Goal: Task Accomplishment & Management: Manage account settings

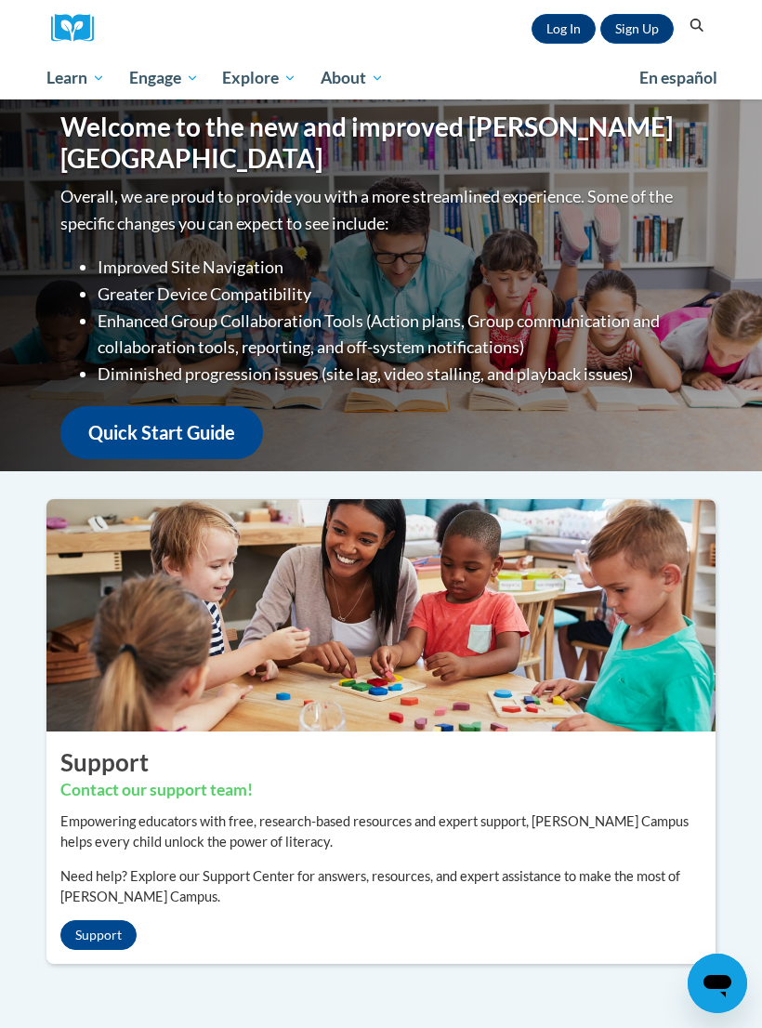
click at [644, 20] on link "Sign Up" at bounding box center [636, 29] width 73 height 30
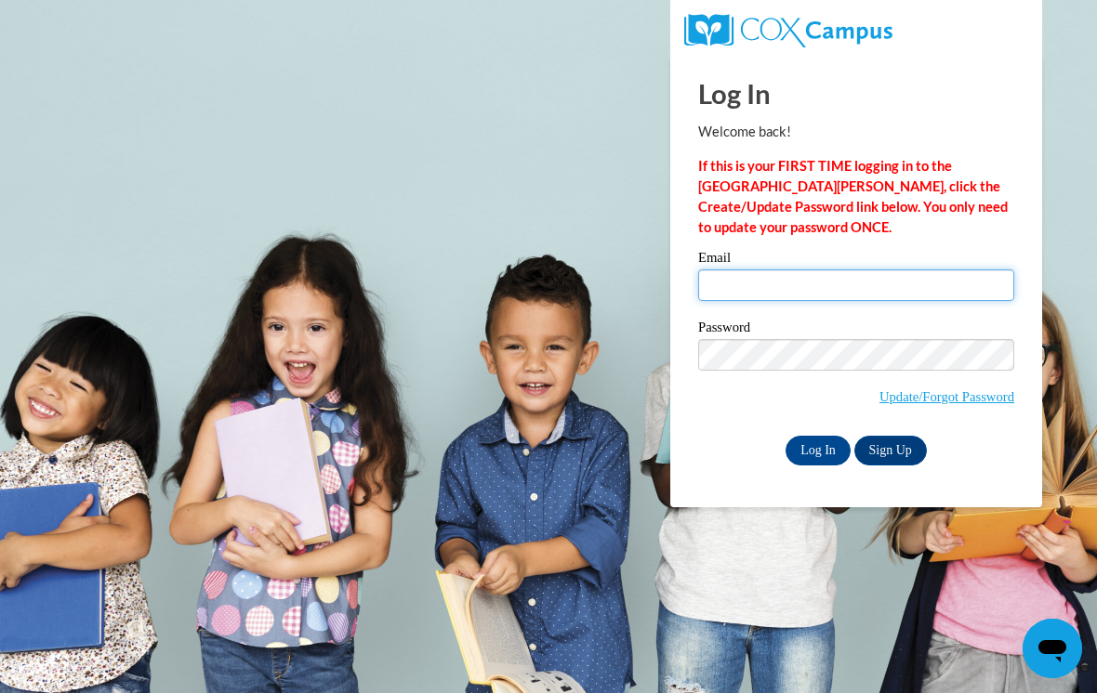
click at [761, 289] on input "Email" at bounding box center [856, 286] width 316 height 32
type input "paulette.pvs31@gmail.com"
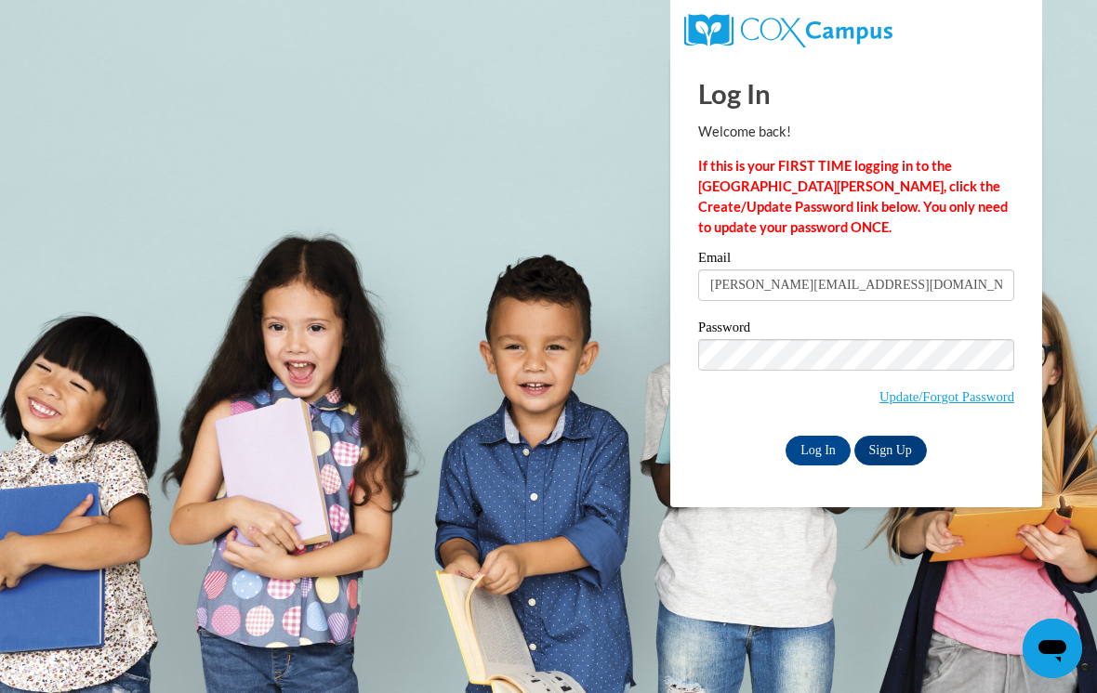
click at [761, 451] on input "Log In" at bounding box center [817, 451] width 65 height 30
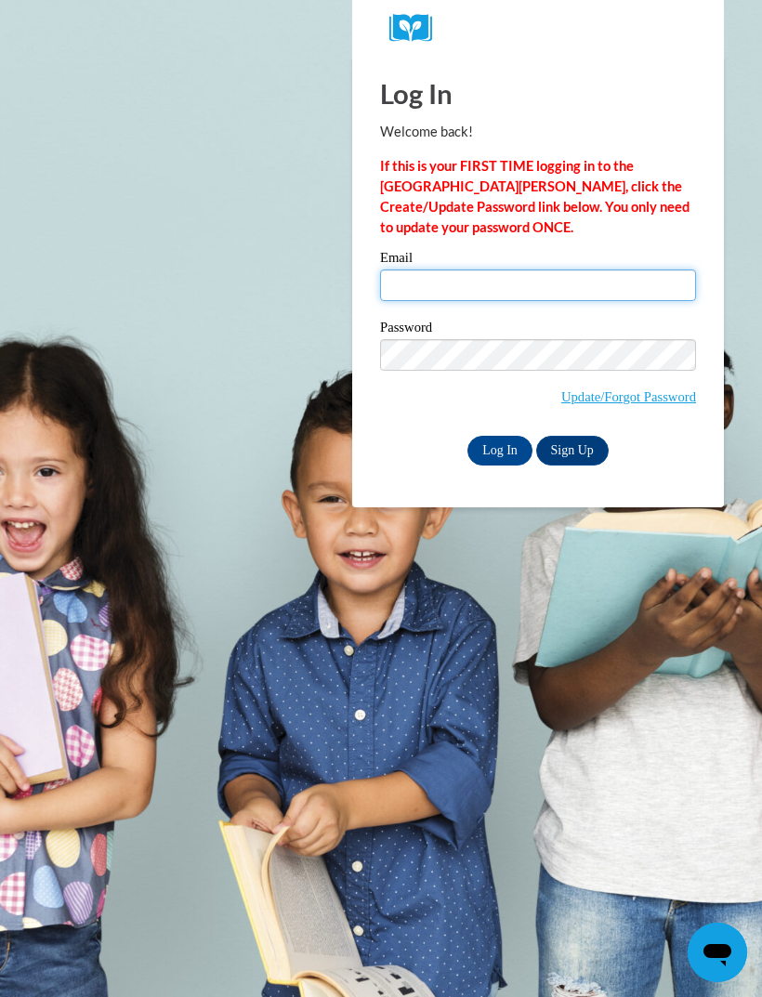
type input "paulette.pvs31@gmail.com"
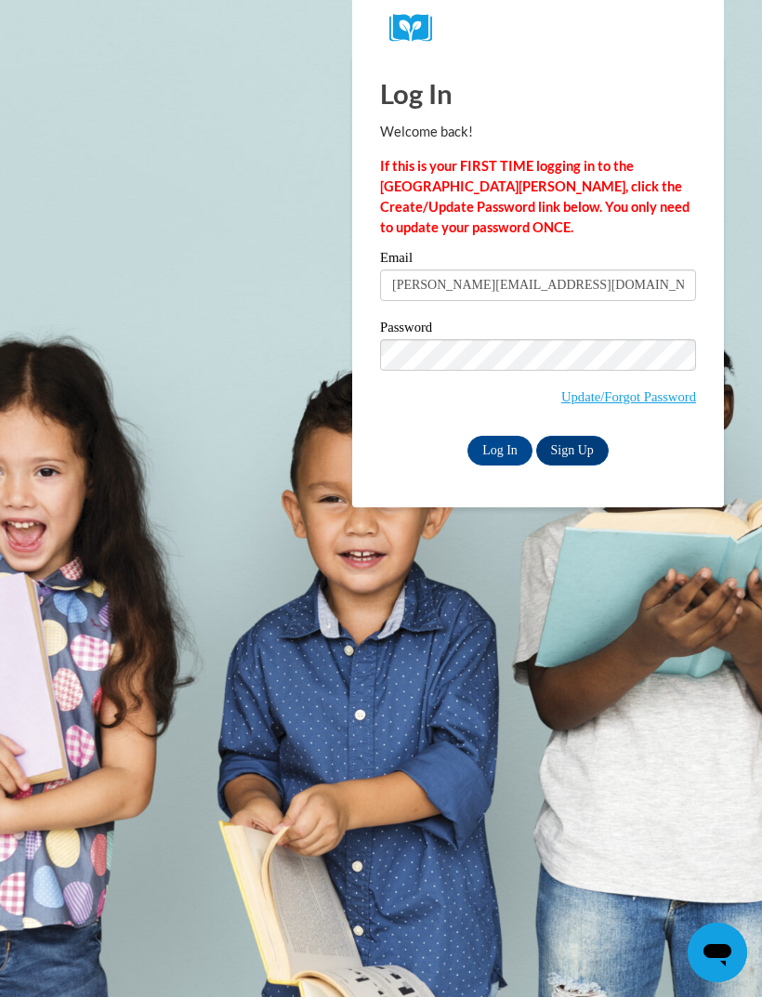
click at [500, 449] on input "Log In" at bounding box center [500, 451] width 65 height 30
click at [512, 452] on input "Log In" at bounding box center [500, 451] width 65 height 30
